Goal: Task Accomplishment & Management: Use online tool/utility

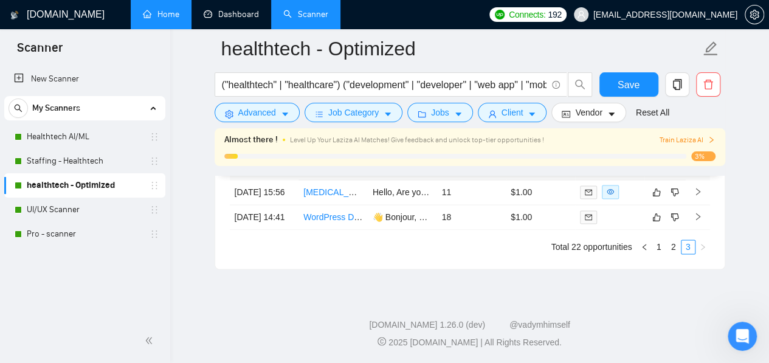
scroll to position [53, 0]
click at [169, 19] on link "Home" at bounding box center [161, 14] width 36 height 10
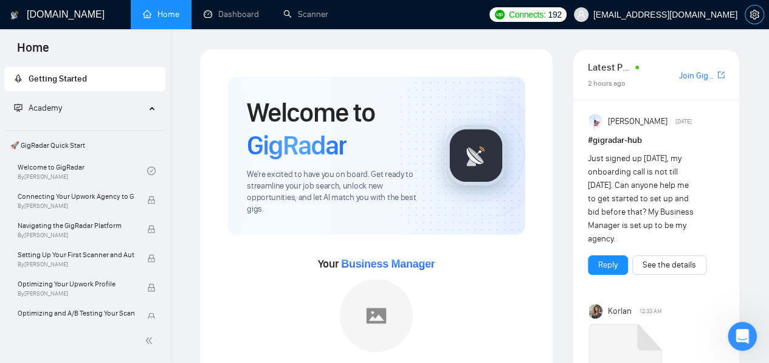
click at [750, 12] on icon "setting" at bounding box center [754, 15] width 10 height 10
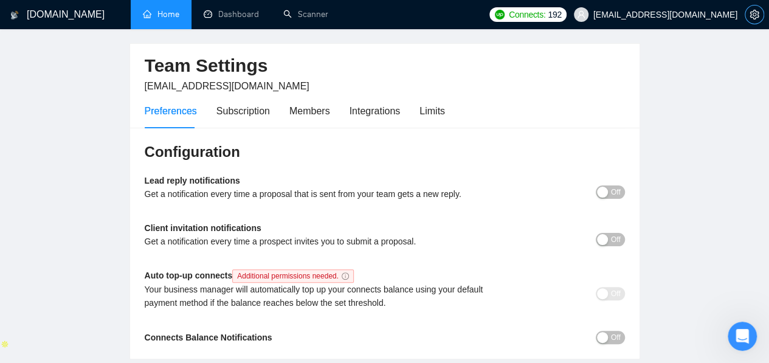
scroll to position [36, 0]
click at [243, 104] on div "Subscription" at bounding box center [242, 110] width 53 height 15
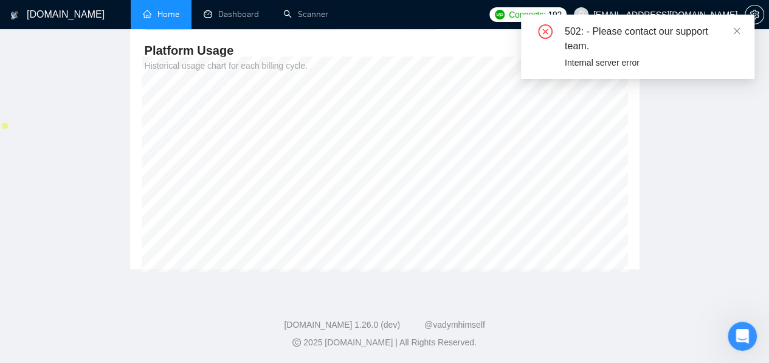
scroll to position [269, 0]
click at [738, 33] on icon "close" at bounding box center [736, 31] width 9 height 9
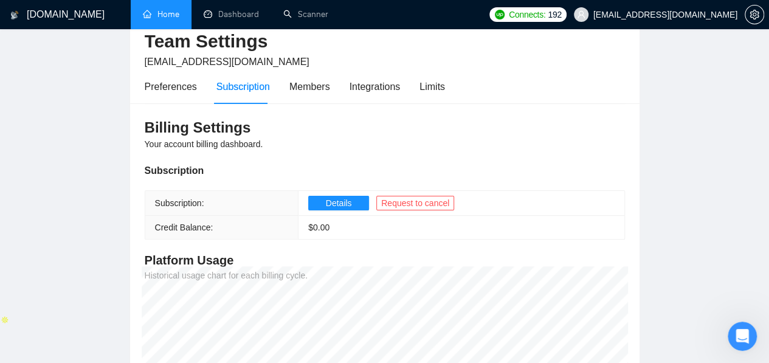
scroll to position [61, 0]
click at [310, 82] on div "Members" at bounding box center [309, 85] width 41 height 15
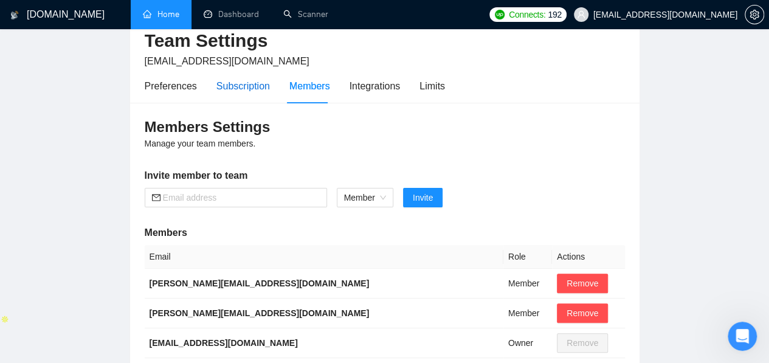
click at [252, 83] on div "Subscription" at bounding box center [242, 85] width 53 height 15
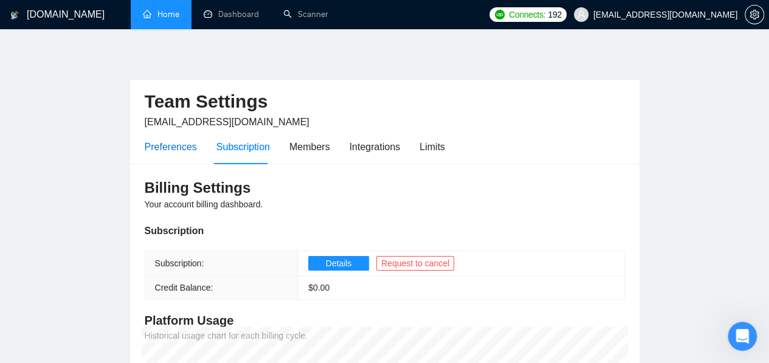
click at [185, 143] on div "Preferences" at bounding box center [171, 146] width 52 height 15
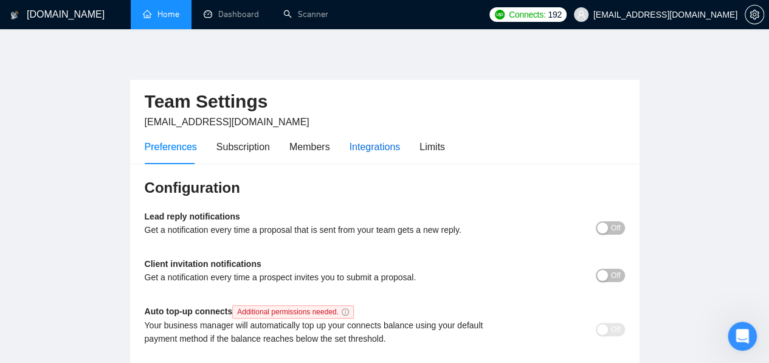
click at [390, 153] on div "Integrations" at bounding box center [374, 146] width 51 height 15
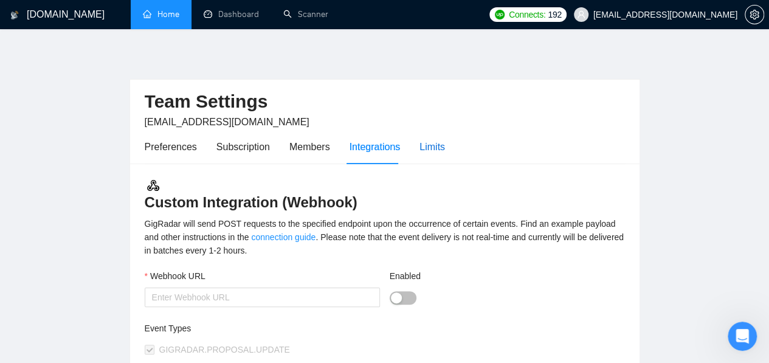
click at [426, 152] on div "Limits" at bounding box center [432, 146] width 26 height 15
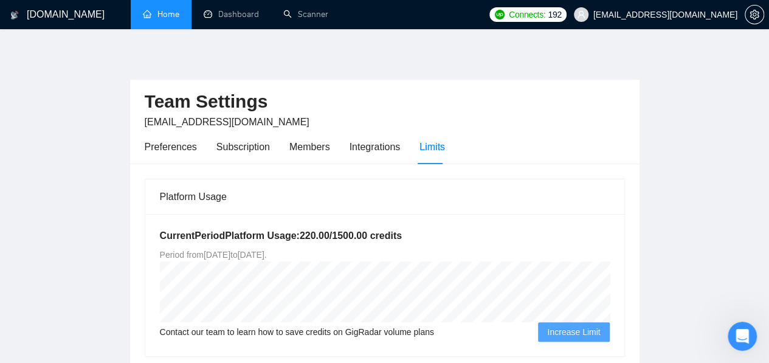
scroll to position [96, 0]
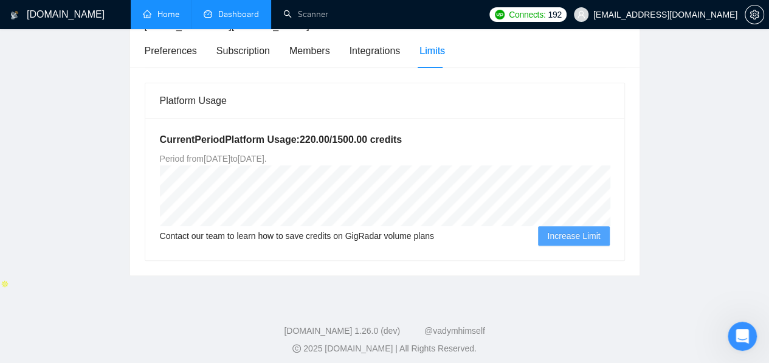
click at [250, 13] on link "Dashboard" at bounding box center [231, 14] width 55 height 10
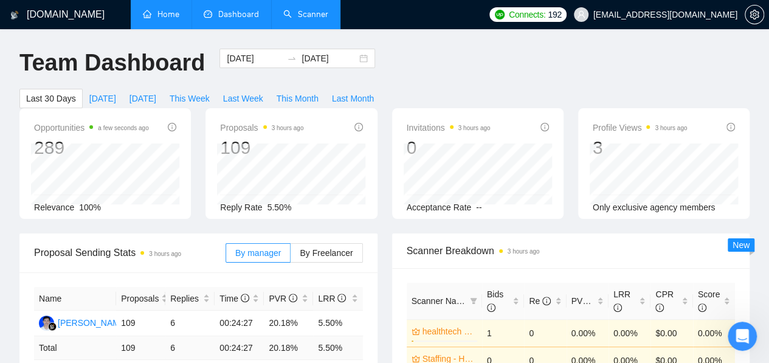
click at [309, 16] on link "Scanner" at bounding box center [305, 14] width 45 height 10
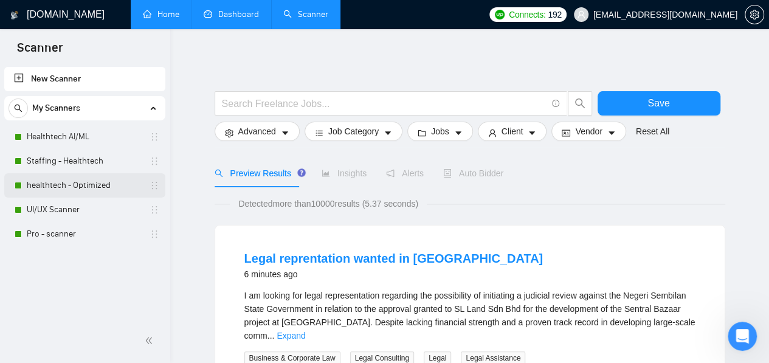
click at [104, 185] on link "healthtech - Optimized" at bounding box center [84, 185] width 115 height 24
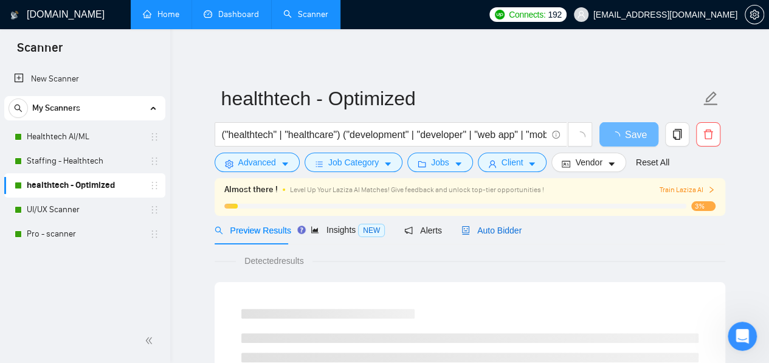
click at [501, 233] on span "Auto Bidder" at bounding box center [491, 230] width 60 height 10
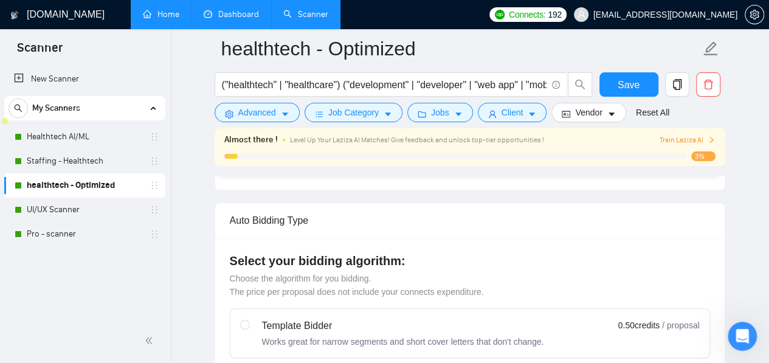
scroll to position [293, 0]
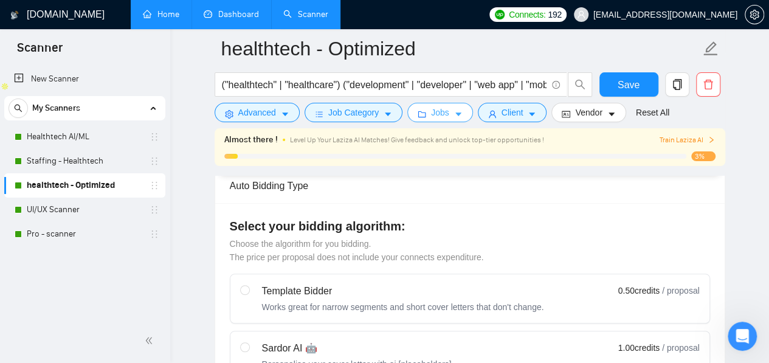
click at [450, 108] on button "Jobs" at bounding box center [440, 112] width 66 height 19
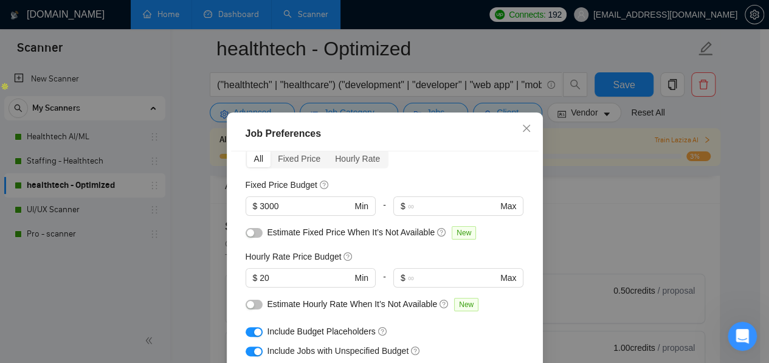
scroll to position [66, 0]
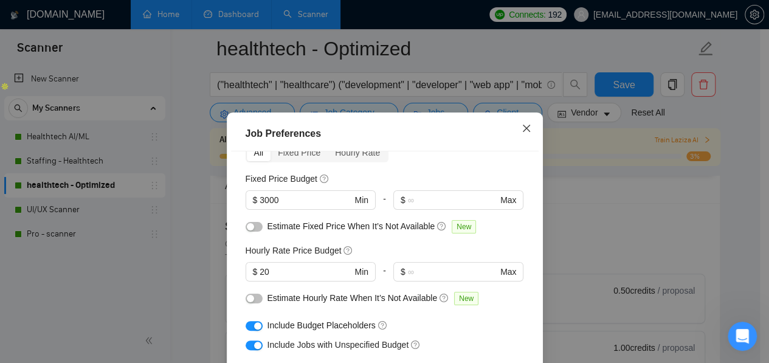
click at [524, 126] on icon "close" at bounding box center [526, 128] width 10 height 10
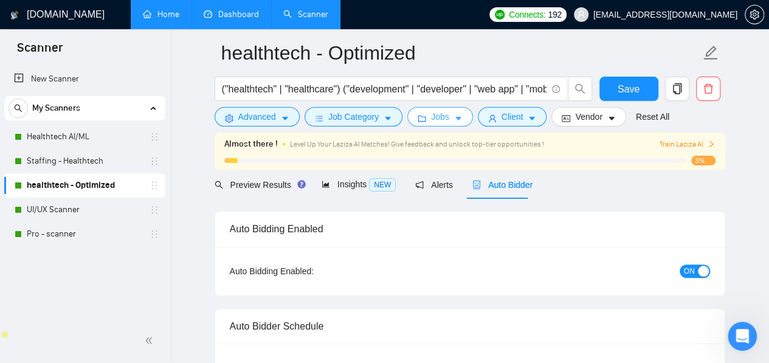
scroll to position [0, 0]
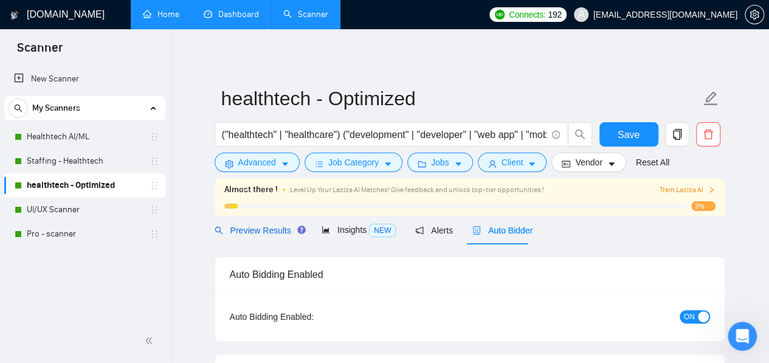
click at [257, 227] on span "Preview Results" at bounding box center [257, 230] width 87 height 10
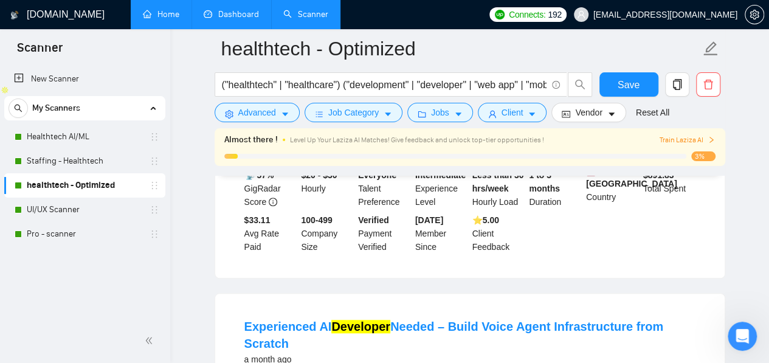
scroll to position [245, 0]
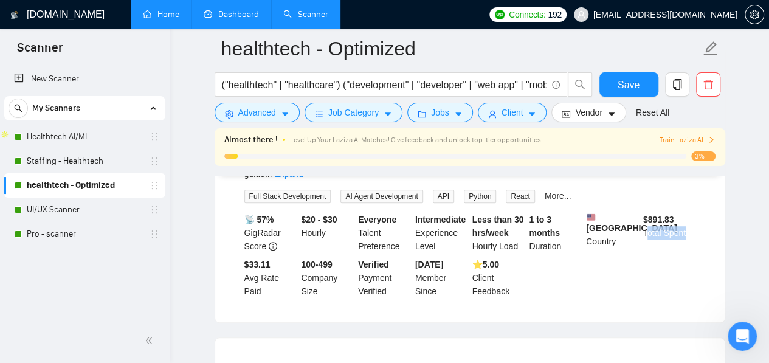
drag, startPoint x: 691, startPoint y: 219, endPoint x: 645, endPoint y: 216, distance: 45.7
click at [645, 216] on div "$ 891.83 Total Spent" at bounding box center [668, 233] width 57 height 40
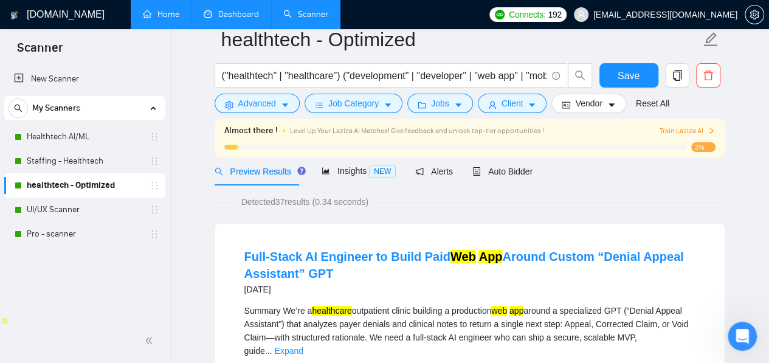
scroll to position [18, 0]
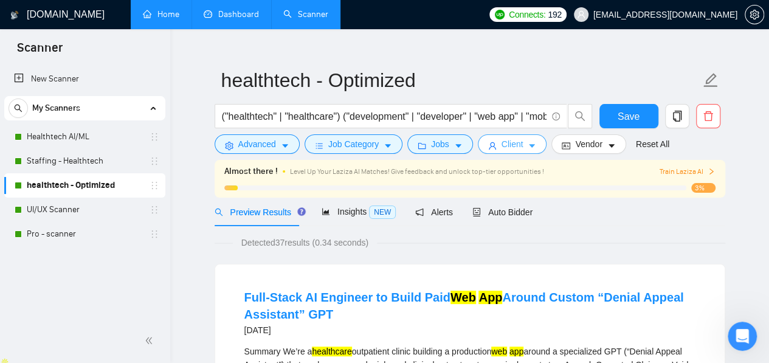
click at [501, 148] on span "Client" at bounding box center [512, 143] width 22 height 13
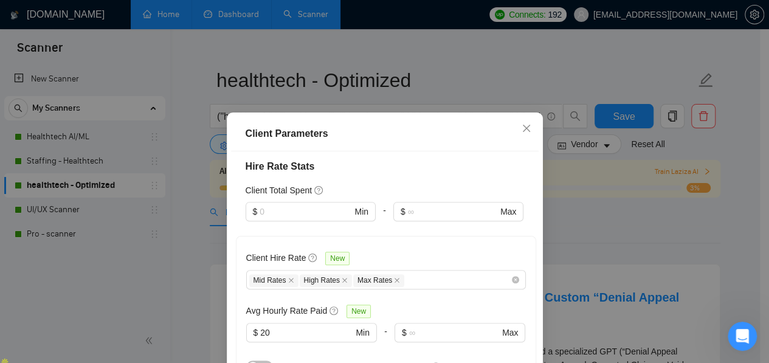
scroll to position [299, 0]
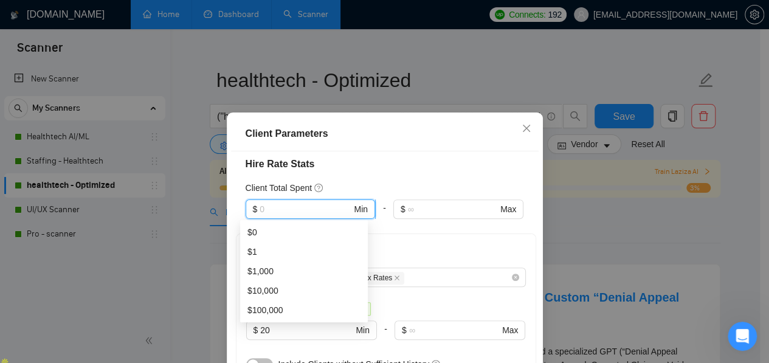
click at [335, 207] on input "text" at bounding box center [305, 208] width 92 height 13
click at [361, 182] on div "Client Total Spent" at bounding box center [384, 187] width 278 height 13
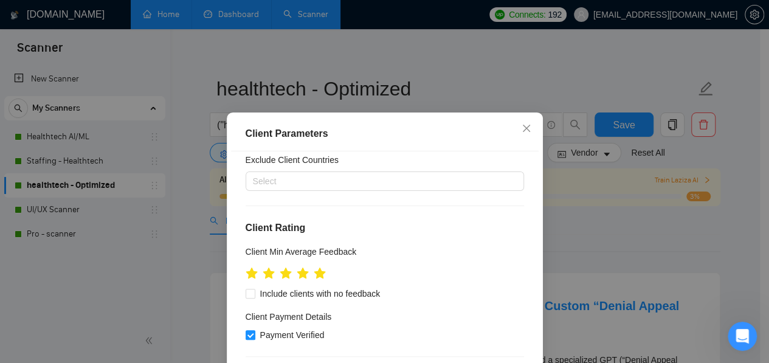
scroll to position [85, 0]
click at [296, 276] on icon "star" at bounding box center [302, 272] width 13 height 12
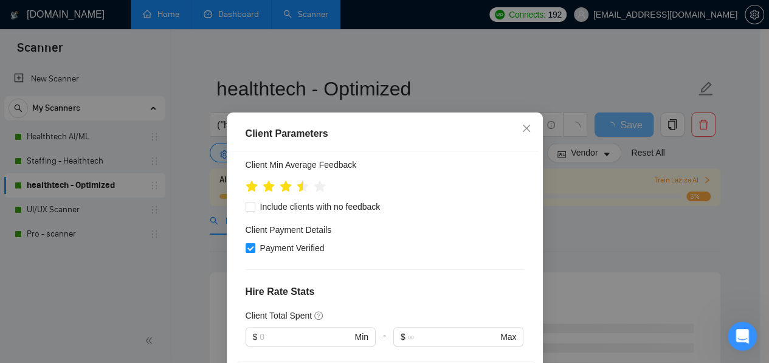
scroll to position [173, 0]
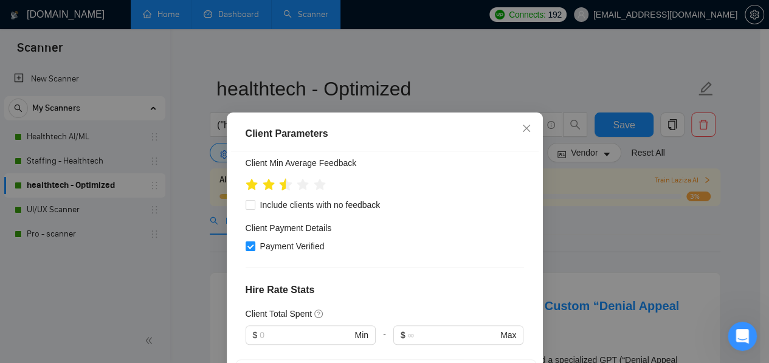
click at [279, 183] on icon "star" at bounding box center [285, 184] width 13 height 12
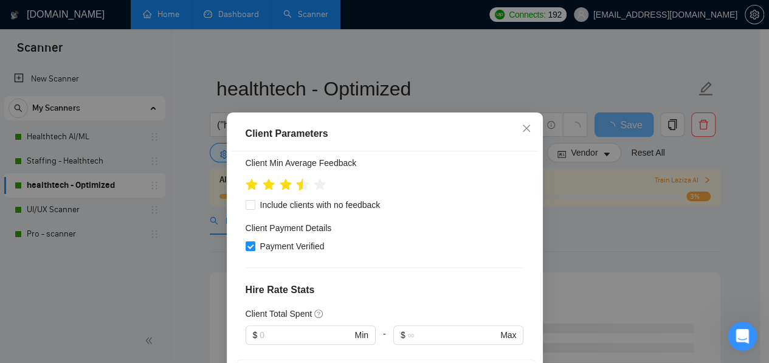
click at [296, 188] on icon "star" at bounding box center [302, 184] width 13 height 12
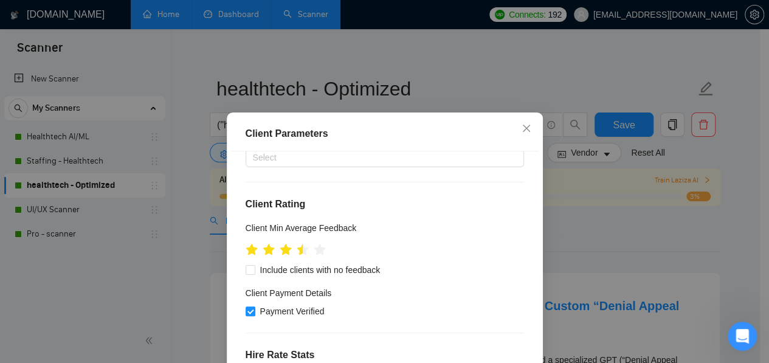
scroll to position [106, 0]
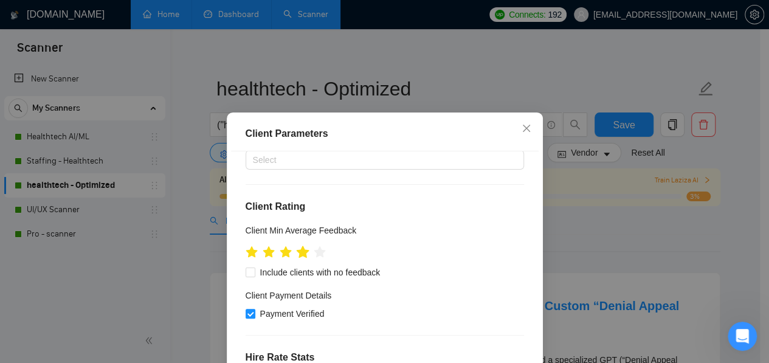
click at [301, 256] on icon "star" at bounding box center [302, 251] width 13 height 12
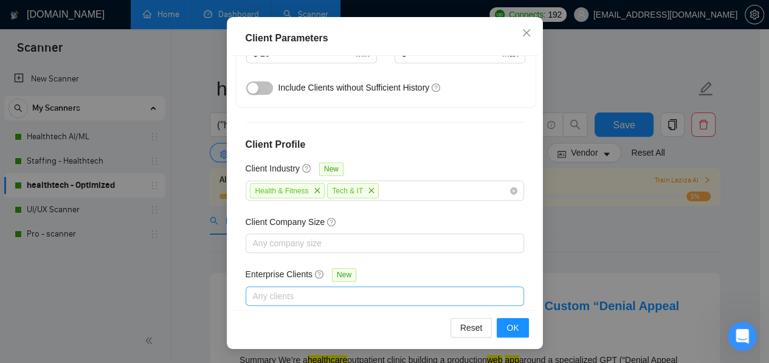
scroll to position [478, 0]
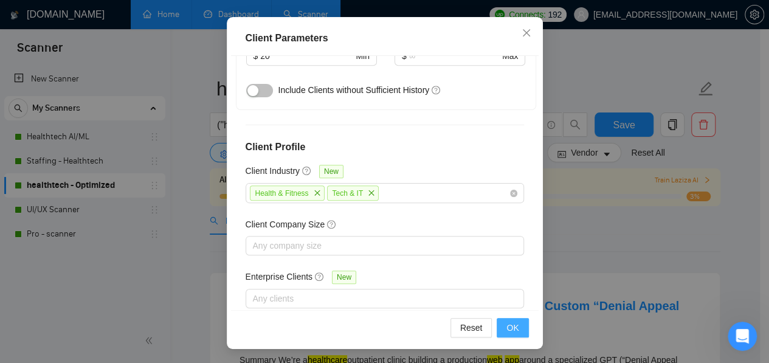
click at [499, 325] on button "OK" at bounding box center [512, 327] width 32 height 19
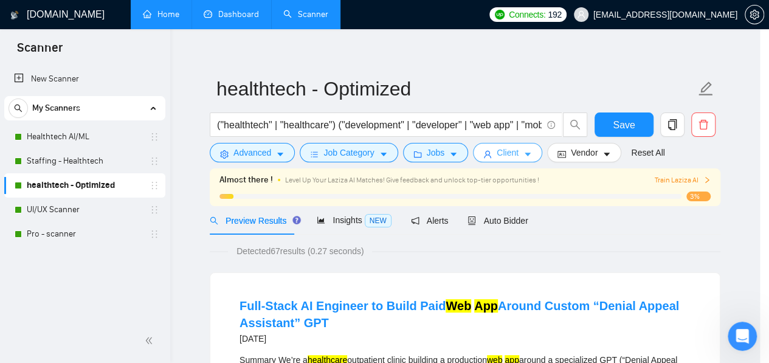
scroll to position [0, 0]
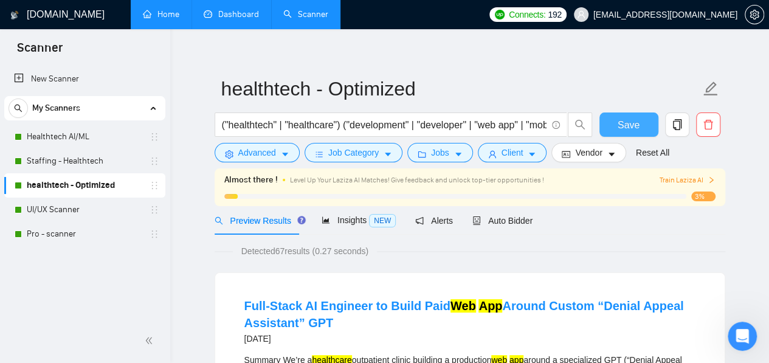
click at [628, 118] on span "Save" at bounding box center [628, 124] width 22 height 15
click at [270, 223] on span "Preview Results" at bounding box center [257, 221] width 87 height 10
click at [439, 149] on span "Jobs" at bounding box center [440, 152] width 18 height 13
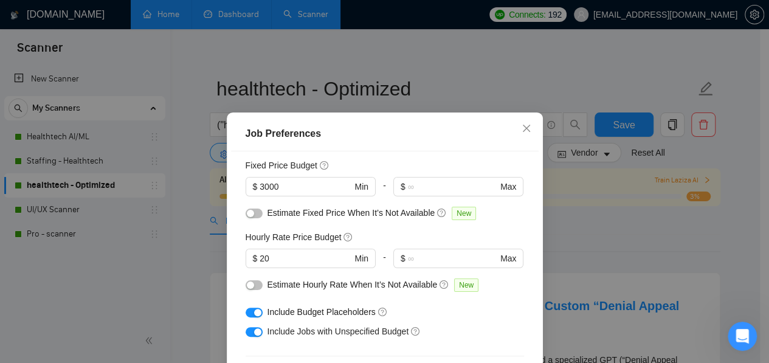
scroll to position [80, 0]
click at [255, 313] on div "button" at bounding box center [257, 310] width 7 height 7
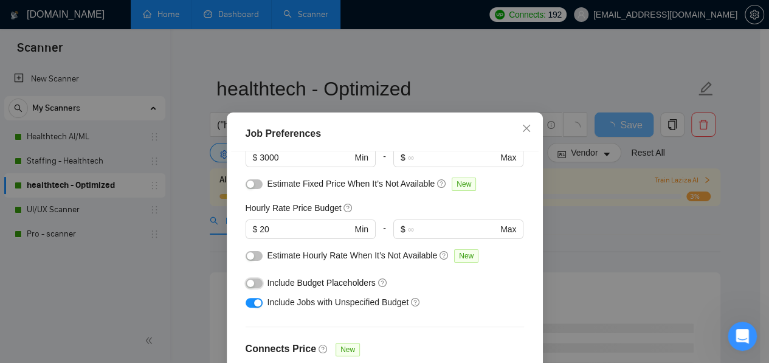
scroll to position [109, 0]
click at [254, 302] on div "button" at bounding box center [257, 301] width 7 height 7
click at [253, 300] on button "button" at bounding box center [253, 302] width 17 height 10
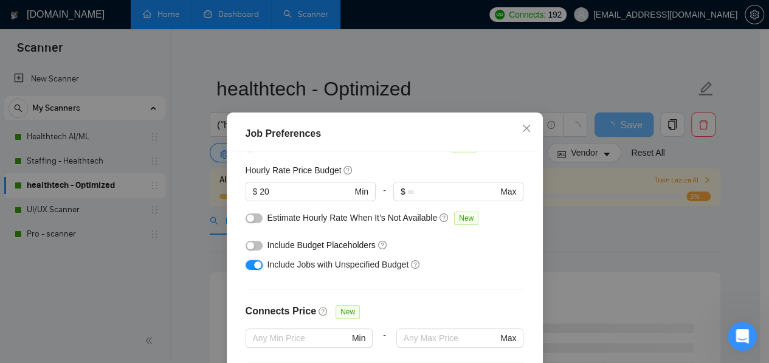
scroll to position [148, 0]
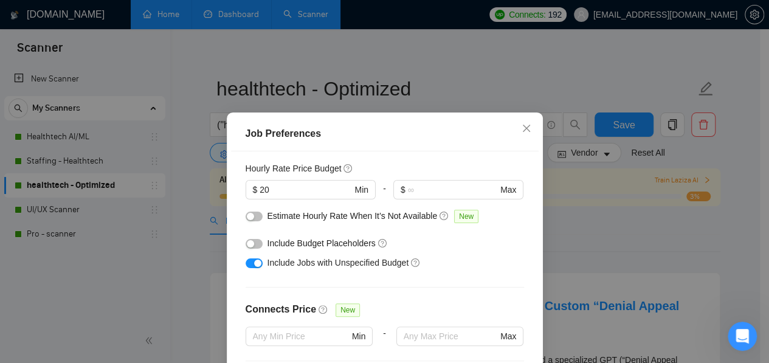
click at [252, 247] on button "button" at bounding box center [253, 244] width 17 height 10
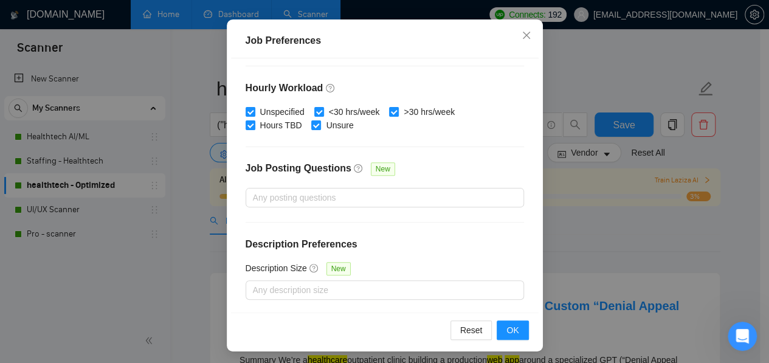
scroll to position [95, 0]
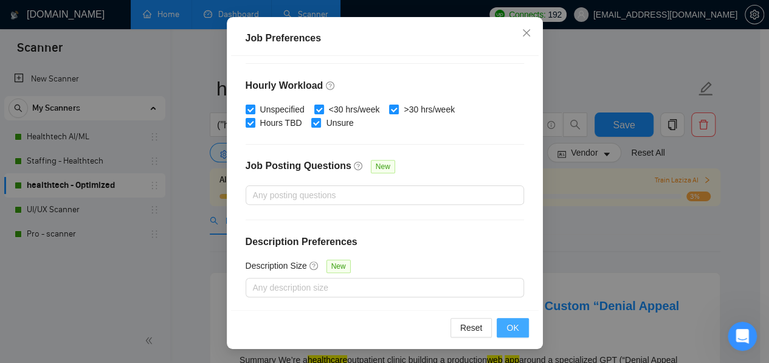
click at [508, 329] on span "OK" at bounding box center [512, 327] width 12 height 13
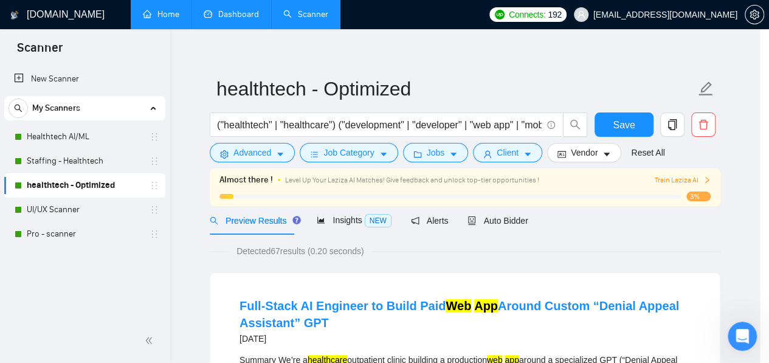
scroll to position [56, 0]
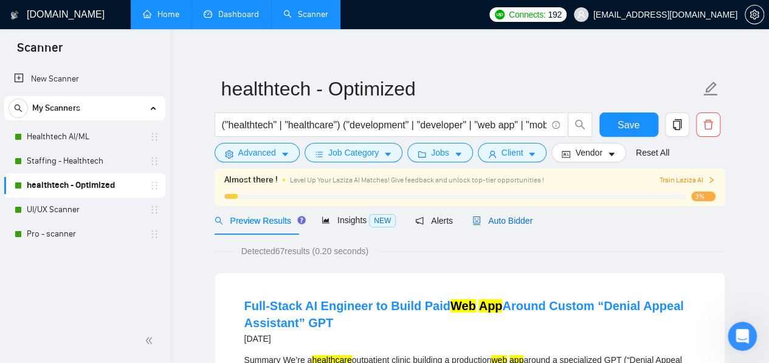
click at [507, 218] on span "Auto Bidder" at bounding box center [502, 221] width 60 height 10
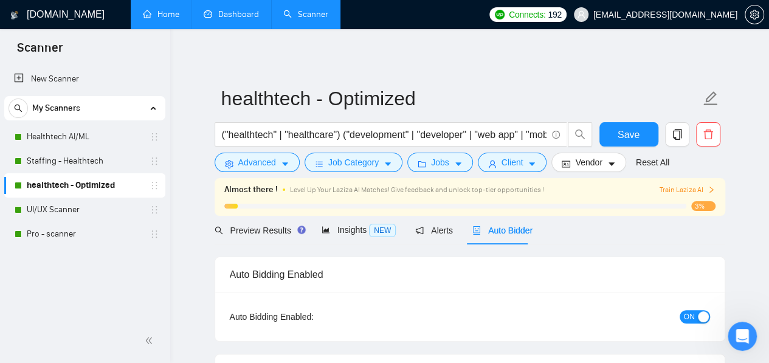
click at [243, 9] on link "Dashboard" at bounding box center [231, 14] width 55 height 10
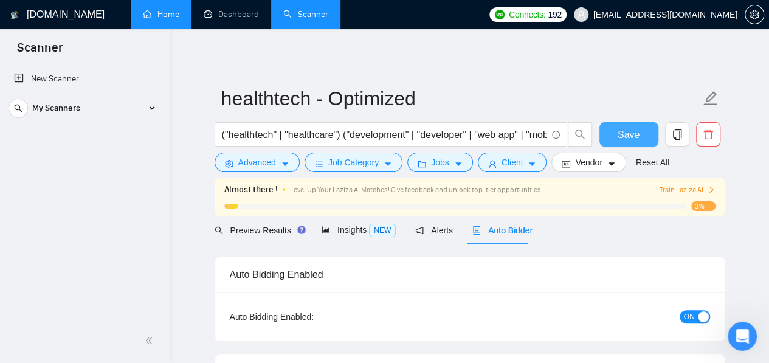
click at [629, 133] on span "Save" at bounding box center [628, 134] width 22 height 15
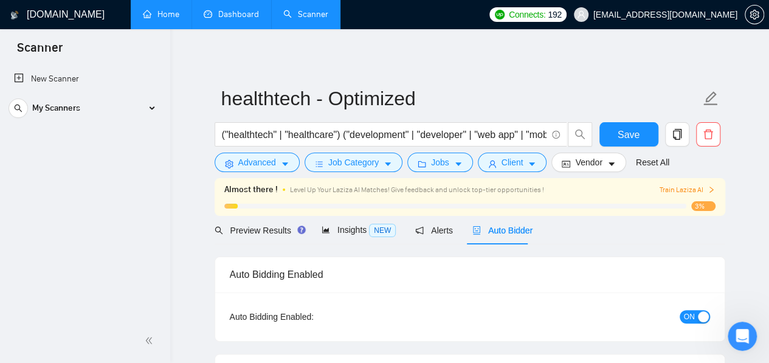
click at [235, 19] on link "Dashboard" at bounding box center [231, 14] width 55 height 10
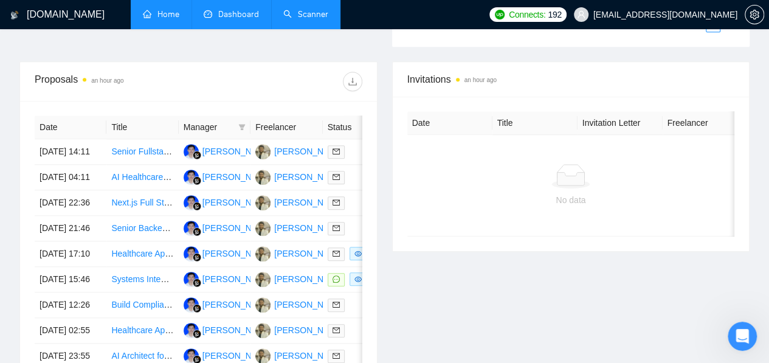
scroll to position [457, 0]
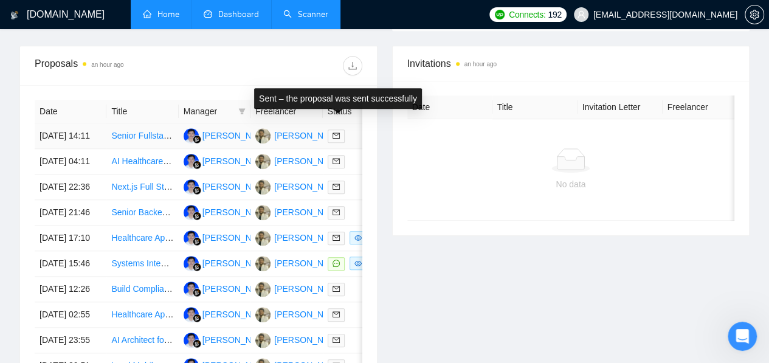
click at [343, 129] on span at bounding box center [335, 135] width 17 height 13
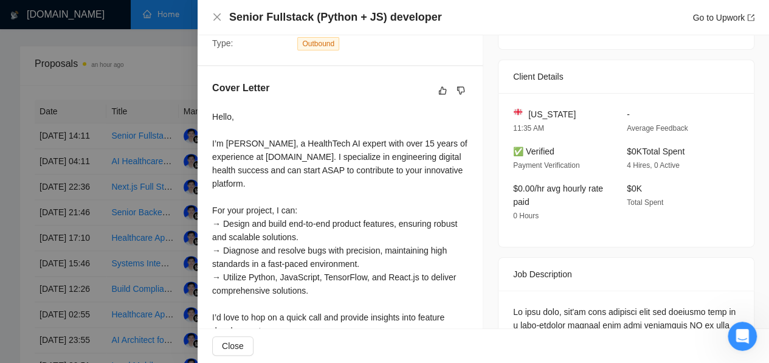
scroll to position [283, 0]
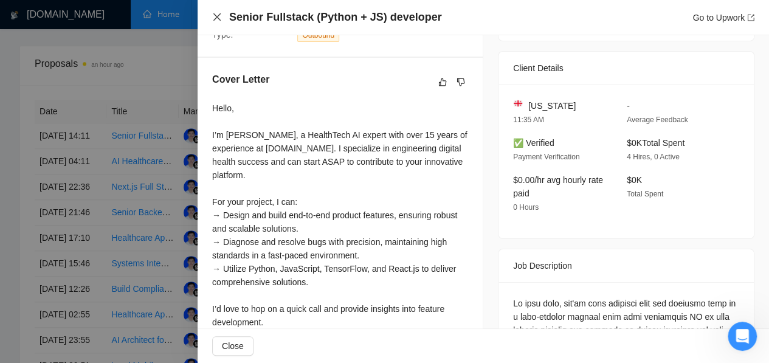
click at [214, 14] on icon "close" at bounding box center [217, 17] width 10 height 10
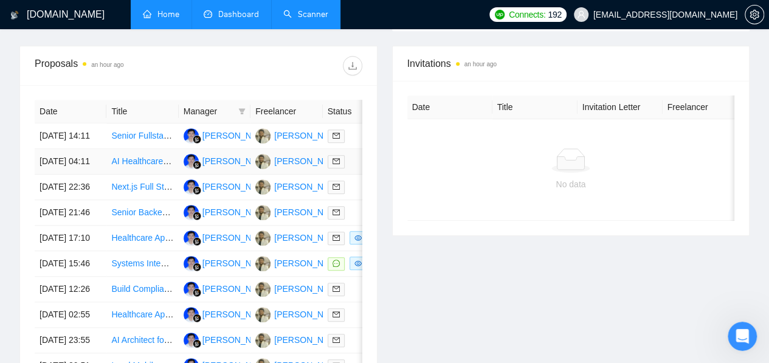
click at [356, 160] on div at bounding box center [358, 161] width 62 height 14
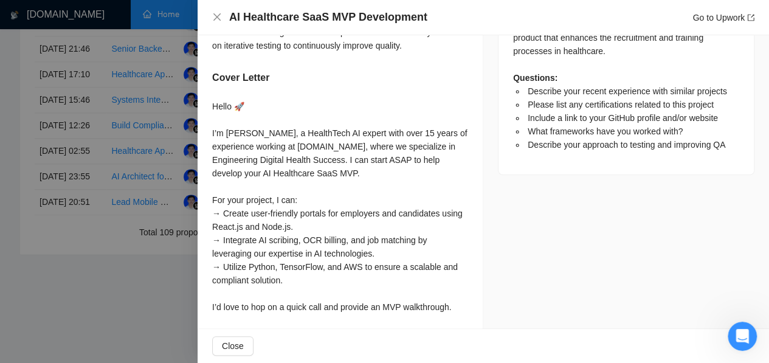
scroll to position [665, 0]
click at [218, 12] on icon "close" at bounding box center [217, 17] width 10 height 10
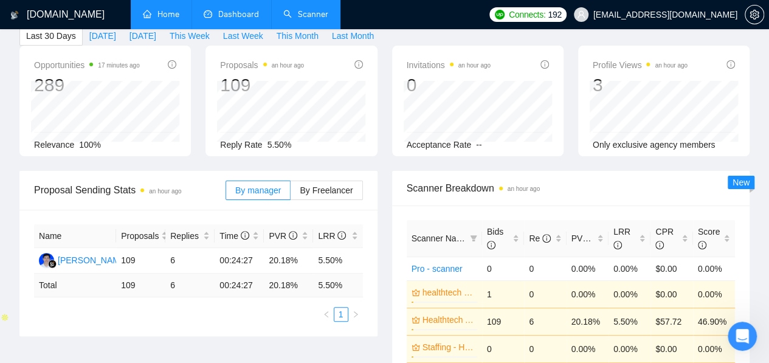
scroll to position [0, 0]
